Goal: Check status: Check status

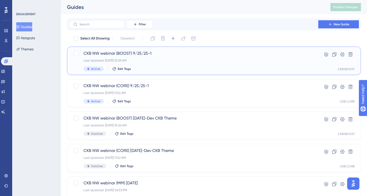
click at [125, 54] on span "CKB NW webinar (BOOST) 9/25/25-1" at bounding box center [193, 53] width 220 height 6
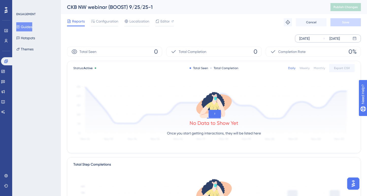
click at [339, 38] on div "[DATE]" at bounding box center [334, 39] width 10 height 6
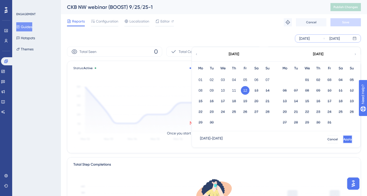
click at [343, 142] on button "Apply" at bounding box center [347, 140] width 9 height 8
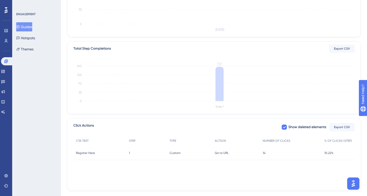
scroll to position [125, 0]
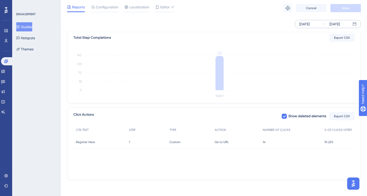
click at [229, 142] on div "Go to URL Go to URL" at bounding box center [236, 142] width 48 height 14
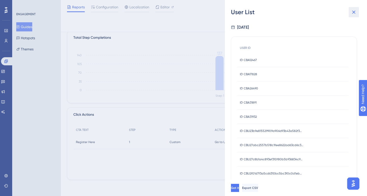
click at [352, 11] on icon at bounding box center [354, 12] width 6 height 6
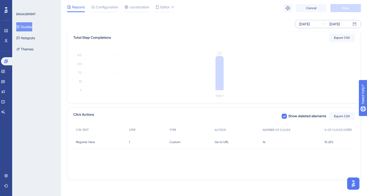
click at [26, 26] on button "Guides" at bounding box center [24, 26] width 16 height 9
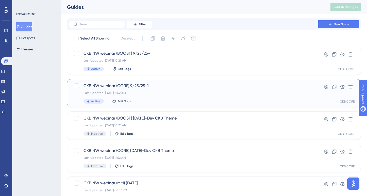
click at [130, 89] on div "CKB NW webinar (CORE) 9/25/25-1 Last Updated: [DATE] 11:52 AM Active Edit Tags" at bounding box center [193, 93] width 220 height 21
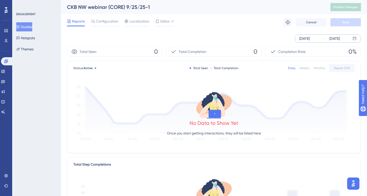
click at [310, 36] on div "[DATE]" at bounding box center [304, 39] width 10 height 6
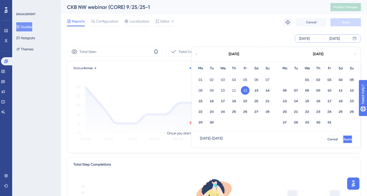
click at [344, 138] on button "Apply" at bounding box center [347, 140] width 9 height 8
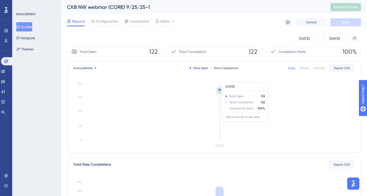
scroll to position [125, 0]
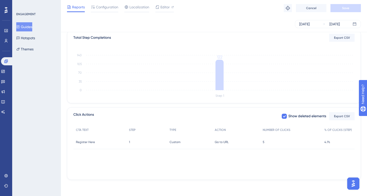
click at [264, 143] on span "5" at bounding box center [264, 142] width 2 height 4
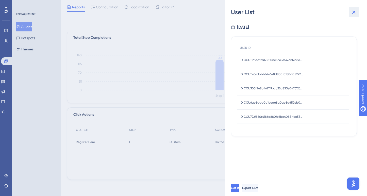
click at [358, 12] on button at bounding box center [354, 12] width 10 height 10
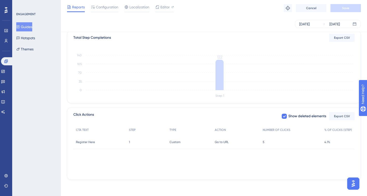
drag, startPoint x: 43, startPoint y: 94, endPoint x: 48, endPoint y: 92, distance: 5.5
click at [43, 94] on div "ENGAGEMENT Guides Hotspots Themes" at bounding box center [36, 98] width 49 height 196
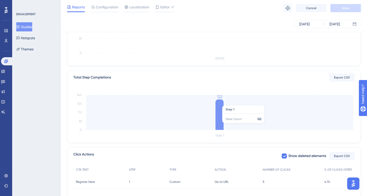
scroll to position [0, 0]
